Goal: Transaction & Acquisition: Purchase product/service

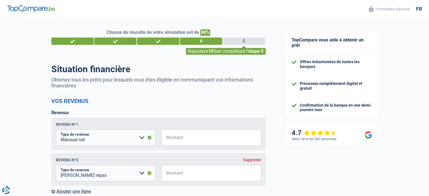
select select "netSalary"
select select "mealVouchers"
select select "mortgage"
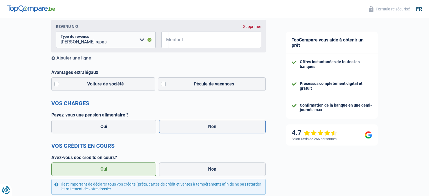
scroll to position [141, 0]
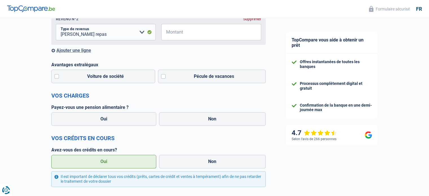
click at [197, 138] on h2 "Vos crédits en cours" at bounding box center [158, 138] width 214 height 7
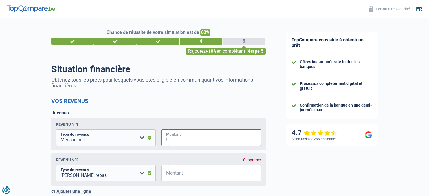
click at [181, 135] on input "Montant" at bounding box center [214, 137] width 93 height 16
type input "4.750"
click at [205, 115] on div "Revenus Revenu nº1 Allocation d'handicap Allocations chômage Allocations famili…" at bounding box center [158, 152] width 214 height 84
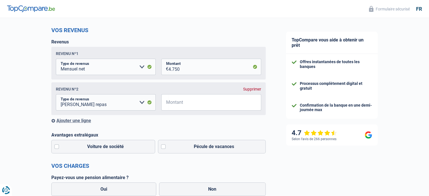
scroll to position [85, 0]
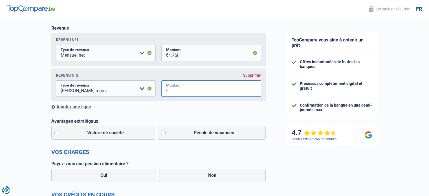
click at [187, 90] on input "Montant" at bounding box center [214, 88] width 93 height 16
type input "150"
click at [162, 133] on label "Pécule de vacances" at bounding box center [212, 133] width 108 height 14
click at [162, 133] on input "Pécule de vacances" at bounding box center [212, 133] width 108 height 14
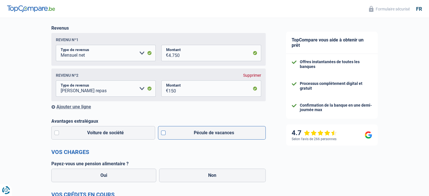
checkbox input "true"
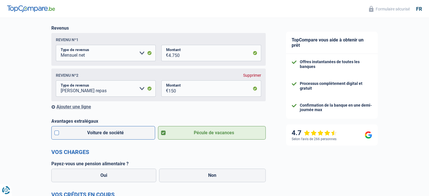
click at [56, 132] on label "Voiture de société" at bounding box center [103, 133] width 104 height 14
click at [56, 132] on input "Voiture de société" at bounding box center [103, 133] width 104 height 14
checkbox input "true"
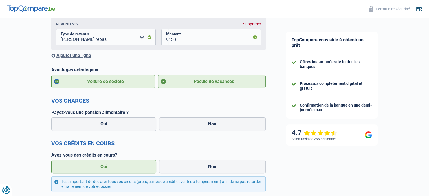
scroll to position [169, 0]
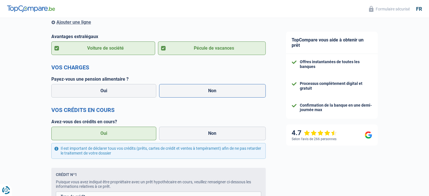
click at [183, 91] on label "Non" at bounding box center [212, 91] width 107 height 14
click at [183, 91] on input "Non" at bounding box center [212, 91] width 107 height 14
radio input "true"
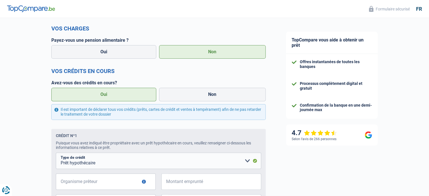
scroll to position [254, 0]
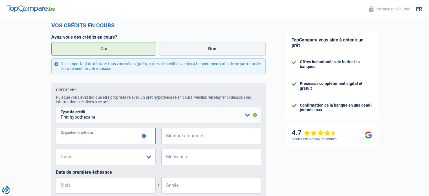
click at [126, 135] on input "Organisme prêteur" at bounding box center [106, 136] width 100 height 16
type input "CPH"
click at [180, 137] on input "Montant emprunté" at bounding box center [214, 136] width 93 height 16
type input "185.000"
click at [107, 159] on select "120 mois 180 mois 240 mois 300 mois 360 mois 420 mois Veuillez sélectionner une…" at bounding box center [106, 157] width 100 height 16
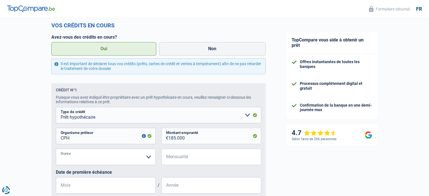
select select "300"
click at [56, 150] on select "120 mois 180 mois 240 mois 300 mois 360 mois 420 mois Veuillez sélectionner une…" at bounding box center [106, 157] width 100 height 16
click at [186, 158] on input "Mensualité" at bounding box center [214, 157] width 93 height 16
type input "705"
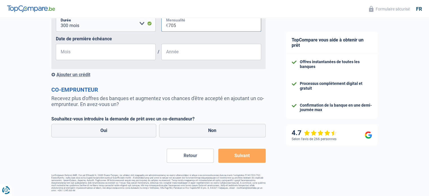
scroll to position [389, 0]
click at [72, 50] on input "Mois" at bounding box center [106, 51] width 100 height 16
type input "10"
click at [170, 54] on input "Année" at bounding box center [211, 51] width 100 height 16
type input "2021"
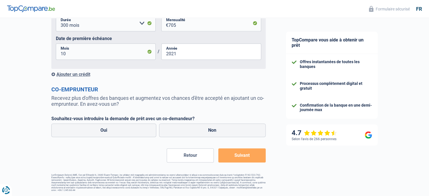
click at [77, 72] on div "Ajouter un crédit" at bounding box center [158, 74] width 214 height 5
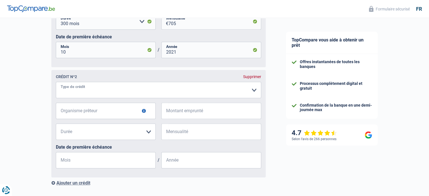
click at [78, 95] on select "Carte ou ouverture de crédit Prêt hypothécaire Vente à tempérament Prêt à tempé…" at bounding box center [158, 90] width 205 height 16
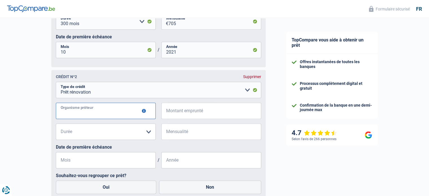
click at [73, 114] on input "Organisme prêteur" at bounding box center [106, 111] width 100 height 16
click at [83, 96] on select "Carte ou ouverture de crédit Prêt hypothécaire Vente à tempérament Prêt à tempé…" at bounding box center [158, 90] width 205 height 16
select select "personalSale"
click at [56, 83] on select "Carte ou ouverture de crédit Prêt hypothécaire Vente à tempérament Prêt à tempé…" at bounding box center [158, 90] width 205 height 16
click at [80, 118] on input "Organisme prêteur" at bounding box center [106, 111] width 100 height 16
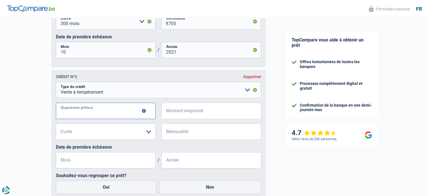
type input "BNP"
click at [181, 111] on input "Montant emprunté" at bounding box center [214, 111] width 93 height 16
click at [187, 110] on input "Montant emprunté" at bounding box center [214, 111] width 93 height 16
type input "45.000"
click at [129, 133] on select "12 mois 18 mois 24 mois 30 mois 36 mois 42 mois 48 mois 60 mois 72 mois 84 mois…" at bounding box center [106, 132] width 100 height 16
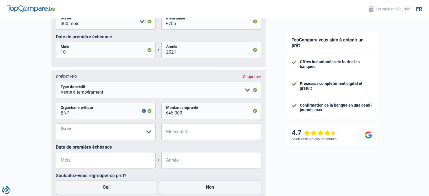
select select "96"
click at [56, 125] on select "12 mois 18 mois 24 mois 30 mois 36 mois 42 mois 48 mois 60 mois 72 mois 84 mois…" at bounding box center [106, 132] width 100 height 16
click at [193, 134] on input "Mensualité" at bounding box center [214, 132] width 93 height 16
type input "586"
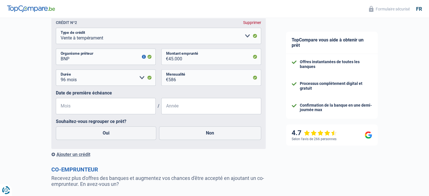
scroll to position [446, 0]
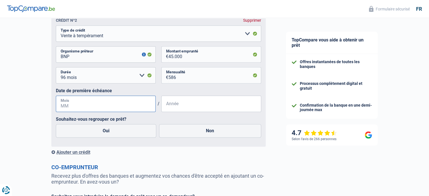
click at [102, 106] on input "Mois" at bounding box center [106, 104] width 100 height 16
type input "07"
click at [168, 106] on input "Année" at bounding box center [211, 104] width 100 height 16
type input "2021"
click at [210, 132] on label "Non" at bounding box center [210, 131] width 102 height 14
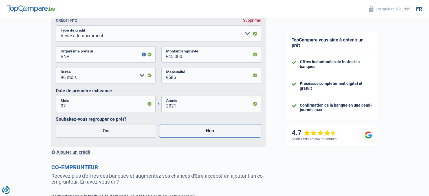
click at [210, 132] on input "Non" at bounding box center [210, 131] width 102 height 14
radio input "true"
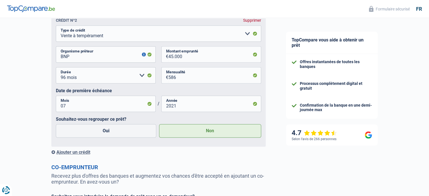
click at [64, 153] on div "Ajouter un crédit" at bounding box center [158, 152] width 214 height 5
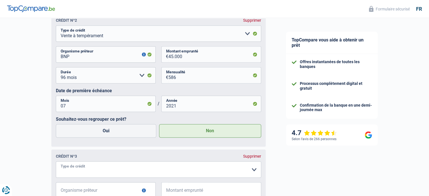
click at [98, 170] on select "Carte ou ouverture de crédit Prêt hypothécaire Vente à tempérament Prêt à tempé…" at bounding box center [158, 169] width 205 height 16
select select "renovationLoan"
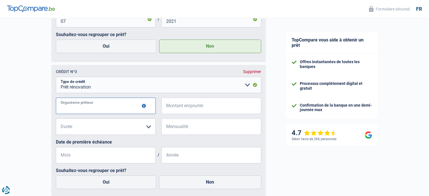
click at [73, 107] on input "Organisme prêteur" at bounding box center [106, 106] width 100 height 16
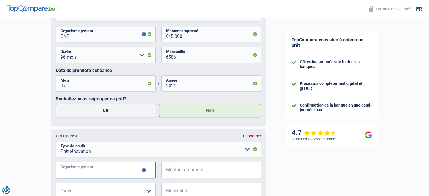
scroll to position [474, 0]
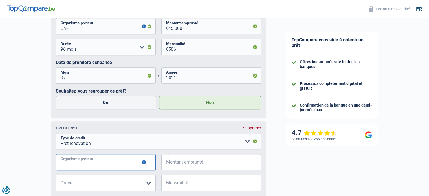
click at [91, 160] on input "Organisme prêteur" at bounding box center [106, 162] width 100 height 16
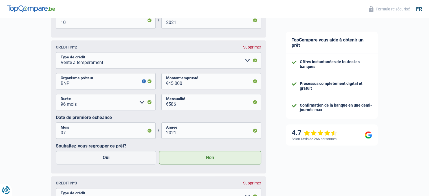
scroll to position [418, 0]
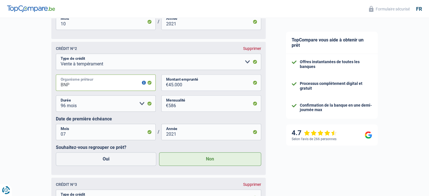
click at [85, 83] on input "BNP" at bounding box center [106, 82] width 100 height 16
click at [42, 85] on div "Chance de réussite de votre simulation est de 80% 1 2 3 4 5 Rajoutez +10% en co…" at bounding box center [138, 17] width 276 height 838
type input "a"
type input "Alpha Crédit"
click at [312, 172] on div "TopCompare vous aide à obtenir un prêt Offres instantanées de toutes les banque…" at bounding box center [352, 20] width 153 height 838
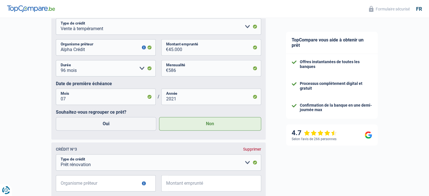
scroll to position [530, 0]
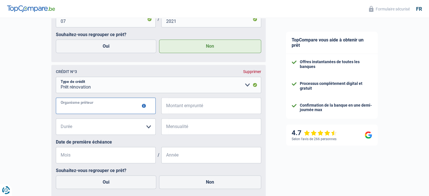
click at [89, 109] on input "Organisme prêteur" at bounding box center [106, 106] width 100 height 16
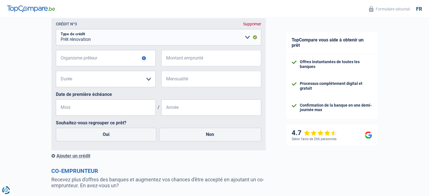
scroll to position [643, 0]
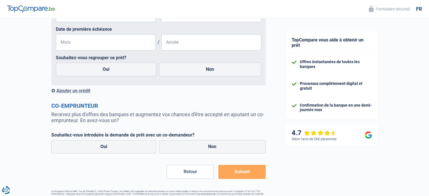
click at [80, 92] on div "Ajouter un crédit" at bounding box center [158, 90] width 214 height 5
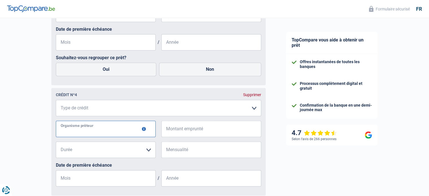
click at [75, 133] on input "Organisme prêteur" at bounding box center [106, 129] width 100 height 16
type input "Cofidis"
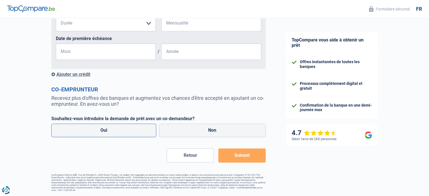
scroll to position [773, 0]
click at [70, 72] on div "Ajouter un crédit" at bounding box center [158, 74] width 214 height 5
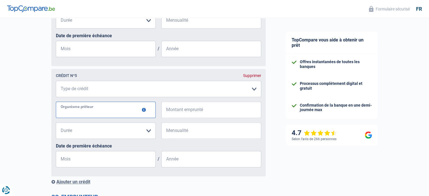
click at [80, 114] on input "Organisme prêteur" at bounding box center [106, 110] width 100 height 16
type input "Records Credit"
click at [183, 112] on input "Montant emprunté" at bounding box center [214, 110] width 93 height 16
type input "12.000"
click at [88, 90] on select "Carte ou ouverture de crédit Prêt hypothécaire Vente à tempérament Prêt à tempé…" at bounding box center [158, 89] width 205 height 16
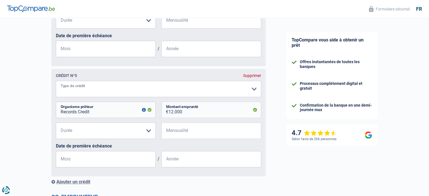
select select "renovationLoan"
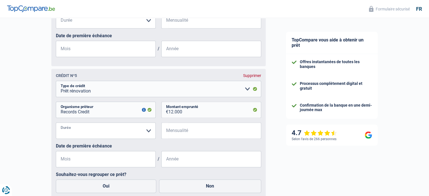
click at [87, 132] on select "12 mois 18 mois 24 mois 30 mois 36 mois 42 mois 48 mois 60 mois Veuillez sélect…" at bounding box center [106, 130] width 100 height 16
click at [94, 132] on select "12 mois 18 mois 24 mois 30 mois 36 mois 42 mois 48 mois 60 mois Veuillez sélect…" at bounding box center [106, 130] width 100 height 16
select select "60"
click at [56, 125] on select "12 mois 18 mois 24 mois 30 mois 36 mois 42 mois 48 mois 60 mois Veuillez sélect…" at bounding box center [106, 130] width 100 height 16
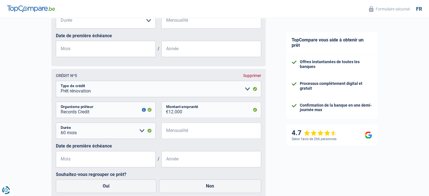
click at [166, 132] on span "€" at bounding box center [164, 130] width 7 height 16
click at [180, 135] on input "Mensualité" at bounding box center [214, 130] width 93 height 16
type input "218"
click at [97, 162] on input "Mois" at bounding box center [106, 159] width 100 height 16
type input "06"
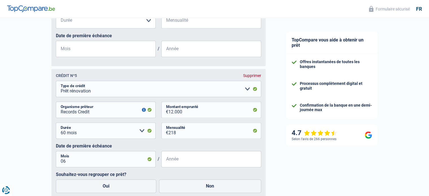
click at [164, 164] on input "Année" at bounding box center [211, 159] width 100 height 16
type input "2022"
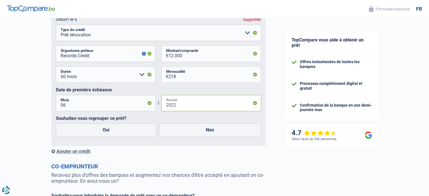
scroll to position [829, 0]
click at [203, 131] on label "Non" at bounding box center [210, 130] width 102 height 14
click at [203, 131] on input "Non" at bounding box center [210, 130] width 102 height 14
radio input "true"
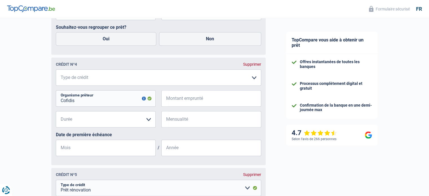
scroll to position [660, 0]
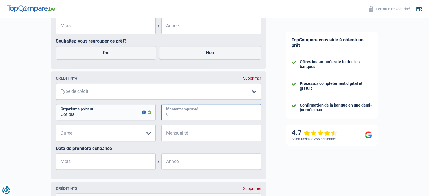
click at [179, 114] on input "Montant emprunté" at bounding box center [214, 112] width 93 height 16
type input "10.000"
click at [119, 140] on select "12 mois 18 mois 24 mois 30 mois 36 mois 42 mois 48 mois Veuillez sélectionner u…" at bounding box center [106, 133] width 100 height 16
click at [255, 95] on select "Carte ou ouverture de crédit Prêt hypothécaire Vente à tempérament Prêt à tempé…" at bounding box center [158, 91] width 205 height 16
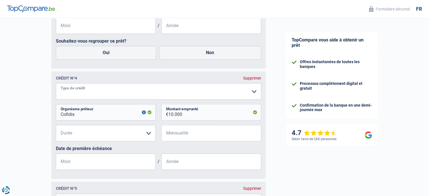
select select "cardOrCredit"
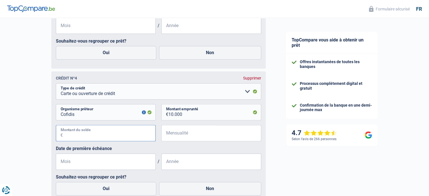
click at [109, 140] on input "Montant du solde" at bounding box center [109, 133] width 93 height 16
type input "9.500"
click at [176, 133] on input "Mensualité" at bounding box center [214, 133] width 93 height 16
type input "220"
click at [124, 163] on input "Mois" at bounding box center [106, 161] width 100 height 16
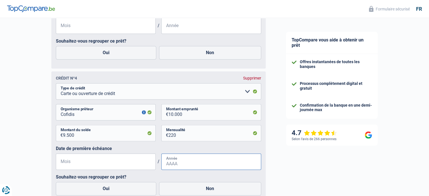
click at [197, 158] on input "Année" at bounding box center [211, 161] width 100 height 16
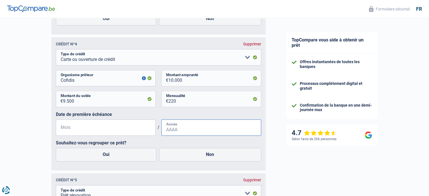
scroll to position [744, 0]
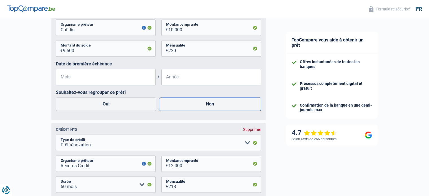
click at [214, 104] on label "Non" at bounding box center [210, 104] width 102 height 14
click at [214, 104] on input "Non" at bounding box center [210, 104] width 102 height 14
radio input "true"
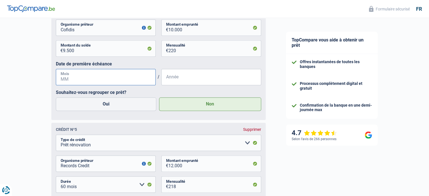
click at [99, 78] on input "Mois" at bounding box center [106, 77] width 100 height 16
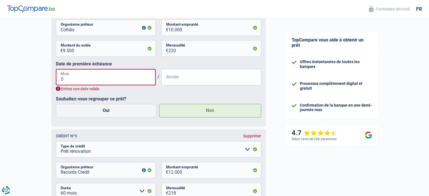
type input "07"
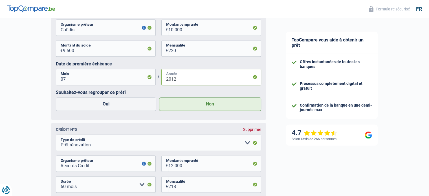
type input "2012"
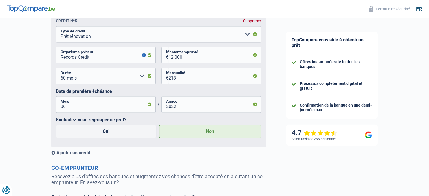
scroll to position [914, 0]
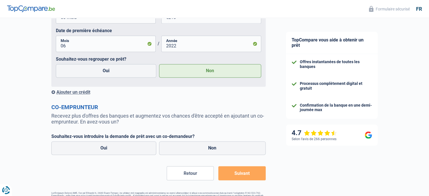
click at [71, 94] on div "Ajouter un crédit" at bounding box center [158, 91] width 214 height 5
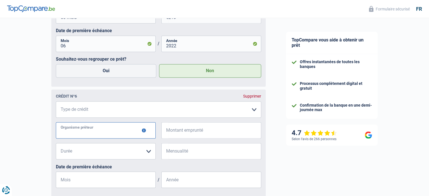
click at [87, 135] on input "Organisme prêteur" at bounding box center [106, 130] width 100 height 16
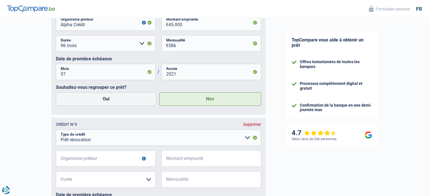
scroll to position [491, 0]
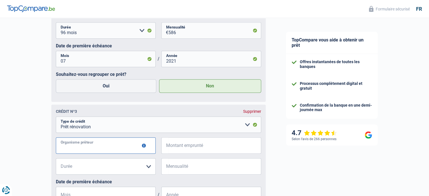
click at [82, 145] on input "Organisme prêteur" at bounding box center [106, 145] width 100 height 16
click at [70, 146] on input "Organisme prêteur" at bounding box center [106, 145] width 100 height 16
type input "CPH"
drag, startPoint x: 186, startPoint y: 150, endPoint x: 199, endPoint y: 148, distance: 13.1
click at [186, 150] on input "Montant emprunté" at bounding box center [214, 145] width 93 height 16
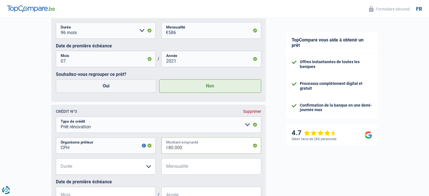
type input "80.000"
click at [147, 168] on select "12 mois 18 mois 24 mois 30 mois 36 mois 42 mois 48 mois 60 mois 72 mois 84 mois…" at bounding box center [106, 166] width 100 height 16
select select "120"
click at [56, 160] on select "12 mois 18 mois 24 mois 30 mois 36 mois 42 mois 48 mois 60 mois 72 mois 84 mois…" at bounding box center [106, 166] width 100 height 16
click at [181, 164] on input "Mensualité" at bounding box center [214, 166] width 93 height 16
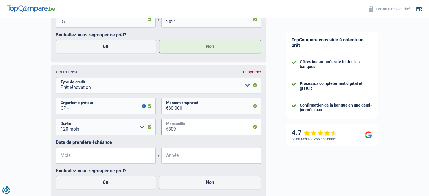
scroll to position [575, 0]
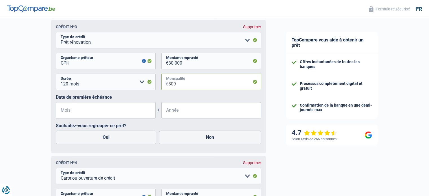
type input "809"
click at [80, 111] on input "Mois" at bounding box center [106, 110] width 100 height 16
type input "10"
type input "2024"
click at [276, 169] on div "TopCompare vous aide à obtenir un prêt Offres instantanées de toutes les banque…" at bounding box center [352, 53] width 153 height 1220
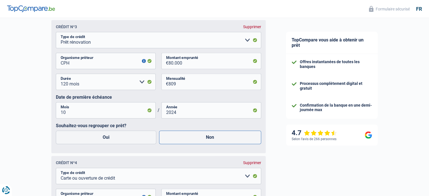
click at [196, 135] on label "Non" at bounding box center [210, 138] width 102 height 14
click at [196, 135] on input "Non" at bounding box center [210, 138] width 102 height 14
radio input "true"
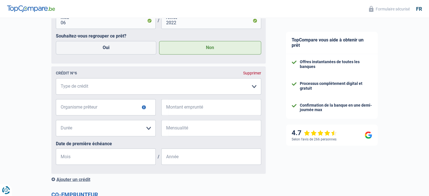
scroll to position [942, 0]
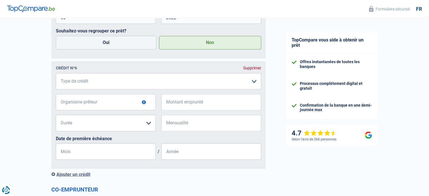
click at [257, 70] on div "Supprimer" at bounding box center [252, 68] width 18 height 5
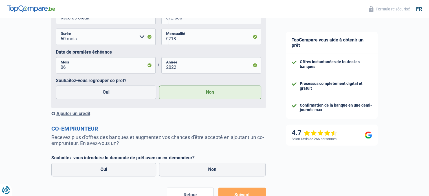
scroll to position [935, 0]
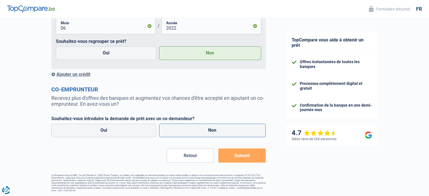
click at [213, 129] on label "Non" at bounding box center [212, 131] width 107 height 14
click at [213, 129] on input "Non" at bounding box center [212, 131] width 107 height 14
radio input "true"
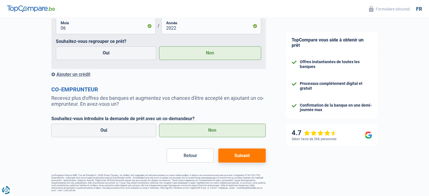
click at [245, 155] on button "Suivant" at bounding box center [241, 155] width 47 height 14
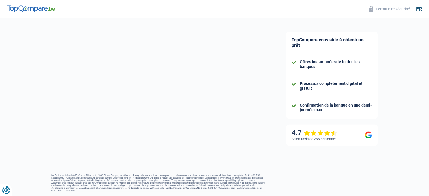
select select "renovation"
select select "120"
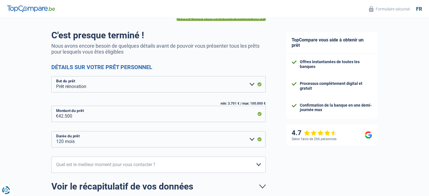
scroll to position [85, 0]
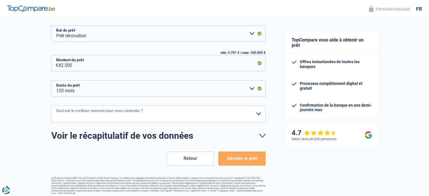
click at [87, 115] on select "10h-12h 12h-14h 14h-16h 16h-18h Veuillez sélectionner une option" at bounding box center [158, 114] width 214 height 16
select select "10-12"
click at [51, 106] on select "10h-12h 12h-14h 14h-16h 16h-18h Veuillez sélectionner une option" at bounding box center [158, 114] width 214 height 16
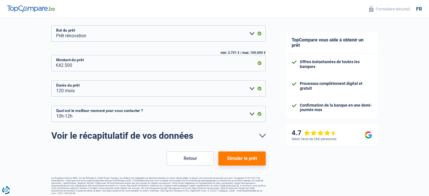
click at [240, 157] on button "Simuler le prêt" at bounding box center [241, 158] width 47 height 14
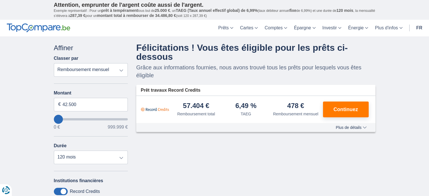
click at [121, 70] on select "Remboursement total TAEG Remboursement mensuel" at bounding box center [91, 70] width 74 height 14
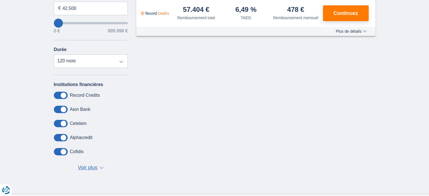
scroll to position [113, 0]
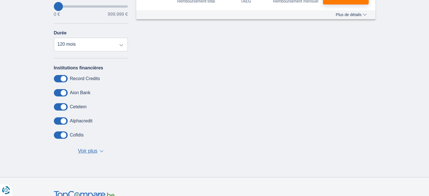
click at [88, 149] on span "Voir plus" at bounding box center [87, 151] width 19 height 7
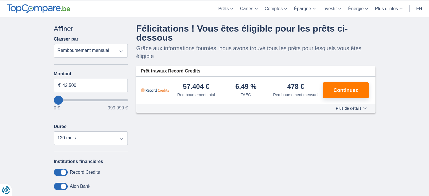
scroll to position [0, 0]
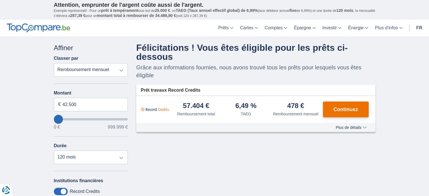
click at [353, 107] on span "Continuez" at bounding box center [345, 109] width 25 height 5
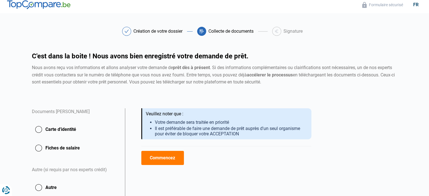
scroll to position [76, 0]
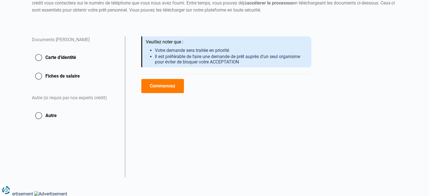
click at [50, 59] on button "Carte d'identité" at bounding box center [75, 57] width 86 height 14
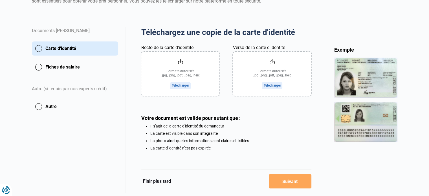
click at [60, 105] on button "Autre" at bounding box center [75, 107] width 86 height 14
